Goal: Task Accomplishment & Management: Use online tool/utility

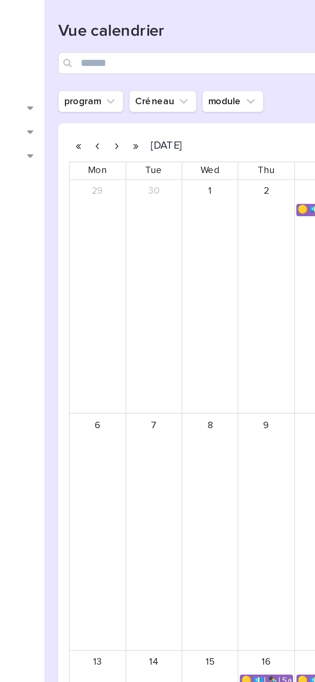
click at [148, 118] on button "button" at bounding box center [149, 119] width 9 height 10
click at [140, 120] on button "button" at bounding box center [140, 119] width 9 height 10
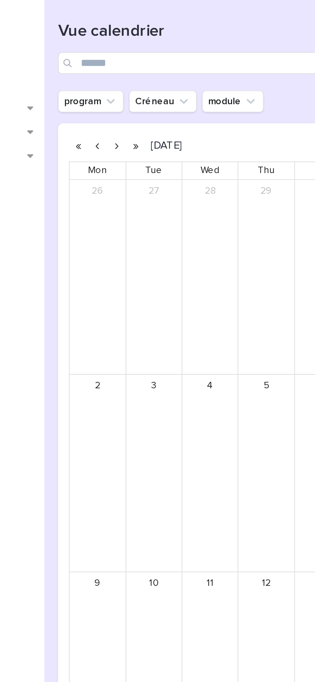
click at [140, 120] on button "button" at bounding box center [140, 119] width 9 height 10
click at [139, 118] on button "button" at bounding box center [140, 119] width 9 height 10
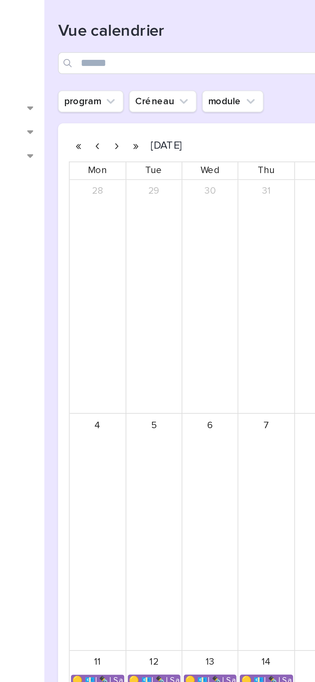
click at [140, 120] on button "button" at bounding box center [140, 119] width 9 height 10
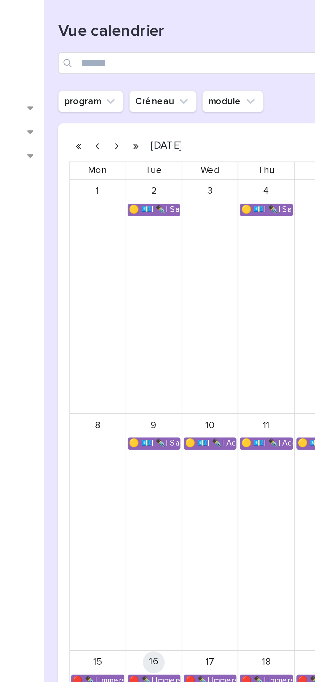
scroll to position [13, 0]
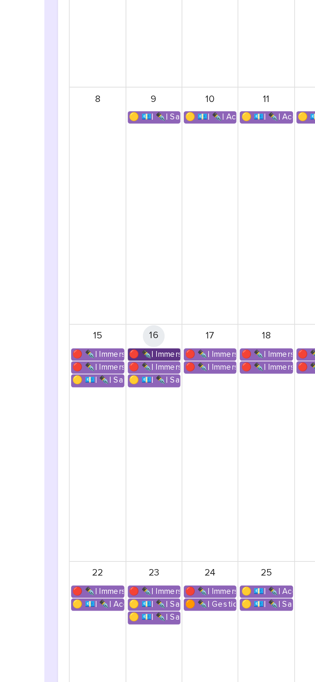
click at [158, 358] on link "🔴 ✒️| Immersion Entreprise - Immersion tutorée" at bounding box center [157, 359] width 25 height 6
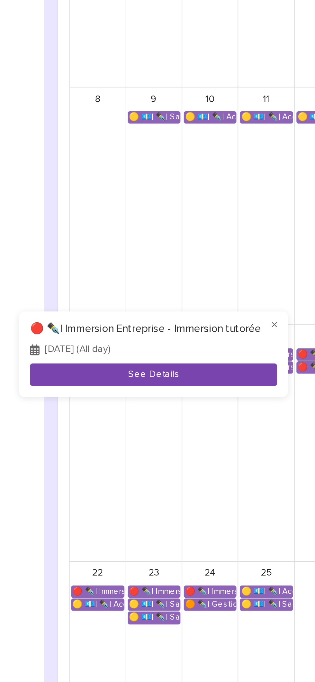
click at [143, 366] on button "See Details" at bounding box center [157, 368] width 116 height 11
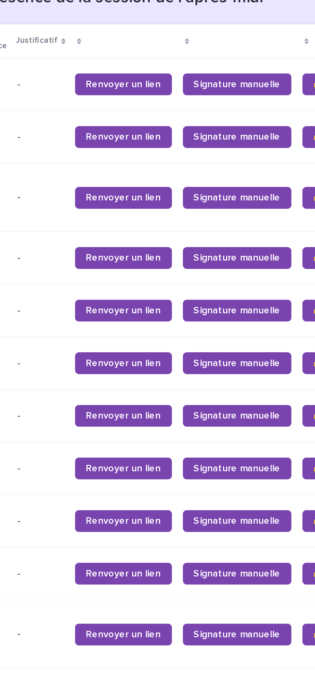
scroll to position [418, 0]
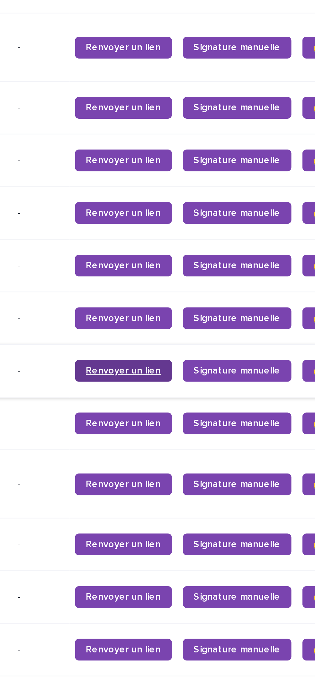
click at [182, 518] on link "Renvoyer un lien" at bounding box center [179, 523] width 46 height 10
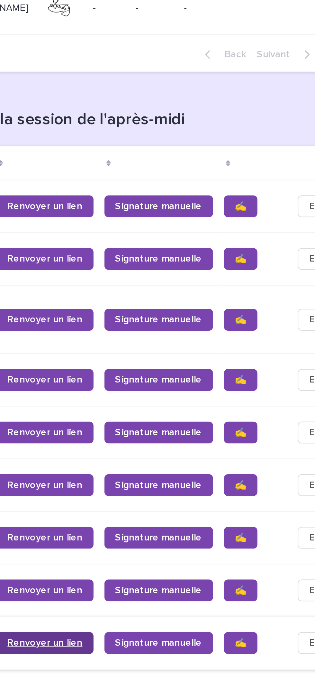
scroll to position [309, 0]
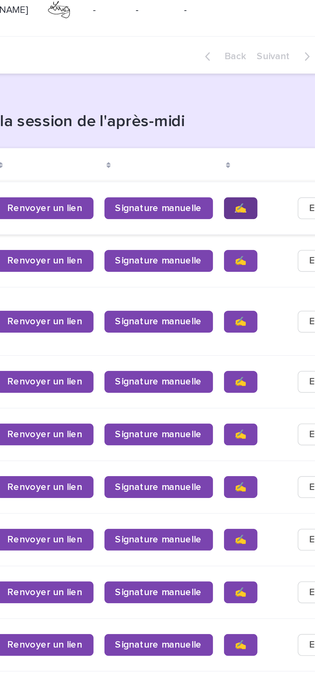
click at [263, 423] on link "✍️" at bounding box center [271, 426] width 16 height 10
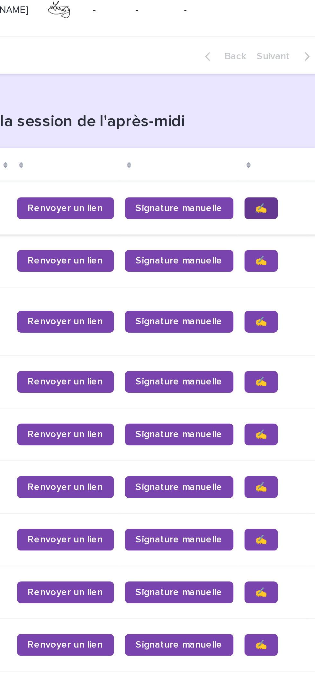
scroll to position [0, 103]
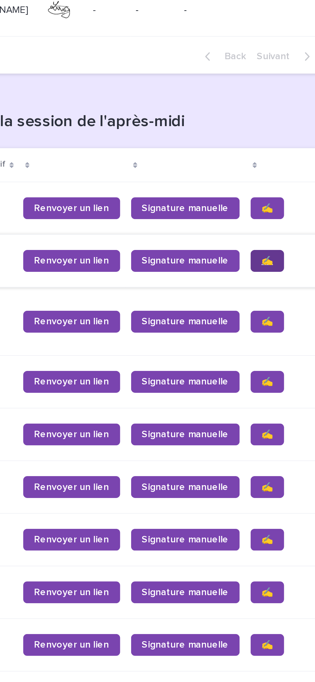
click at [281, 449] on span "✍️" at bounding box center [283, 451] width 5 height 5
click at [276, 477] on link "✍️" at bounding box center [284, 480] width 16 height 10
click at [276, 503] on link "✍️" at bounding box center [284, 508] width 16 height 10
click at [281, 531] on span "✍️" at bounding box center [283, 533] width 5 height 5
click at [281, 555] on span "✍️" at bounding box center [283, 557] width 5 height 5
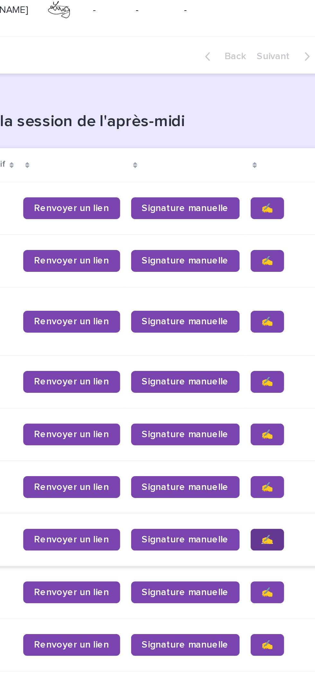
click at [276, 577] on link "✍️" at bounding box center [284, 582] width 16 height 10
click at [276, 604] on link "✍️" at bounding box center [284, 607] width 16 height 10
click at [281, 630] on span "✍️" at bounding box center [283, 632] width 5 height 5
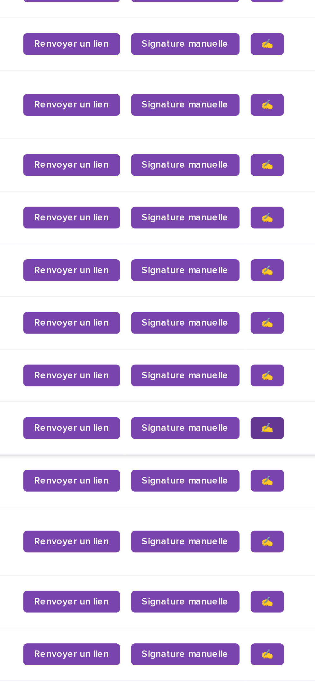
scroll to position [418, 0]
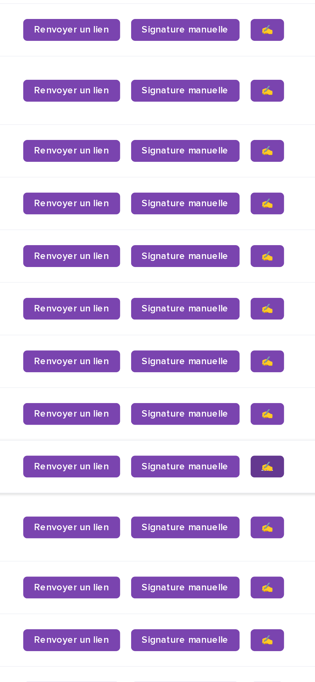
click at [276, 546] on link "✍️" at bounding box center [284, 548] width 16 height 10
click at [276, 571] on link "✍️" at bounding box center [284, 576] width 16 height 10
click at [276, 600] on link "✍️" at bounding box center [284, 605] width 16 height 10
click at [281, 627] on span "✍️" at bounding box center [283, 629] width 5 height 5
click at [281, 652] on span "✍️" at bounding box center [283, 654] width 5 height 5
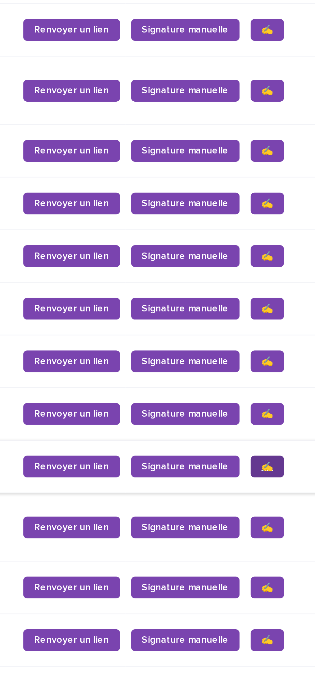
click at [281, 546] on span "✍️" at bounding box center [283, 548] width 5 height 5
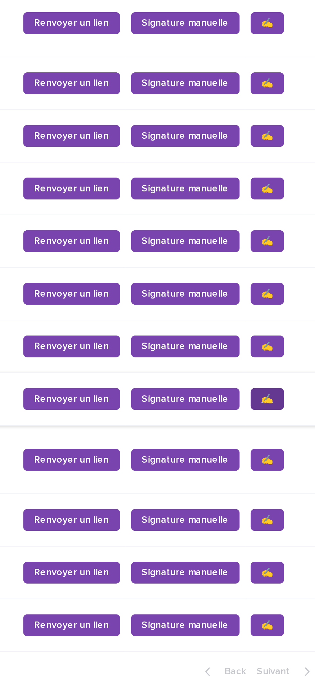
scroll to position [0, 0]
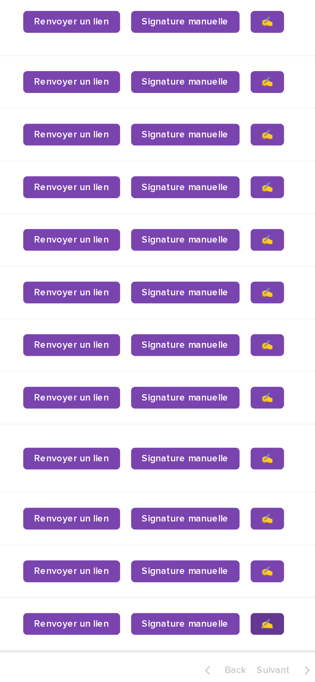
click at [276, 649] on link "✍️" at bounding box center [284, 654] width 16 height 10
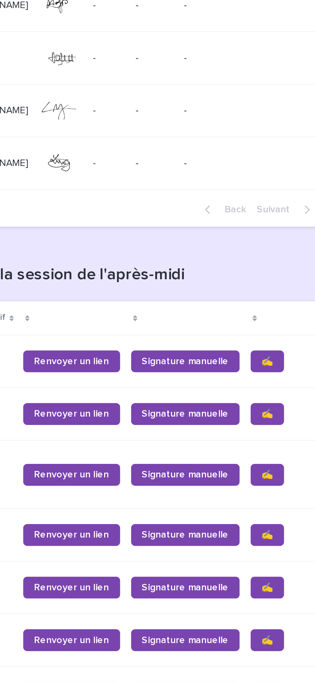
scroll to position [206, 0]
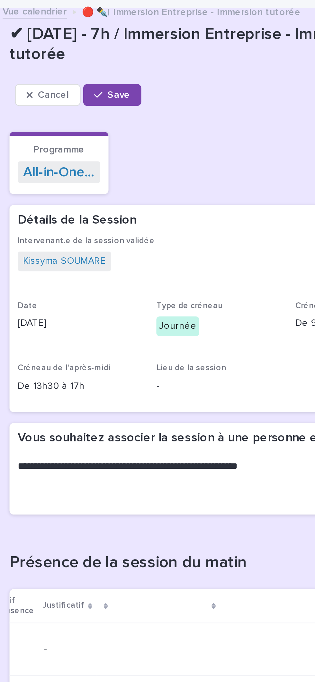
click at [136, 145] on p "Date" at bounding box center [145, 144] width 58 height 5
